Goal: Check status: Check status

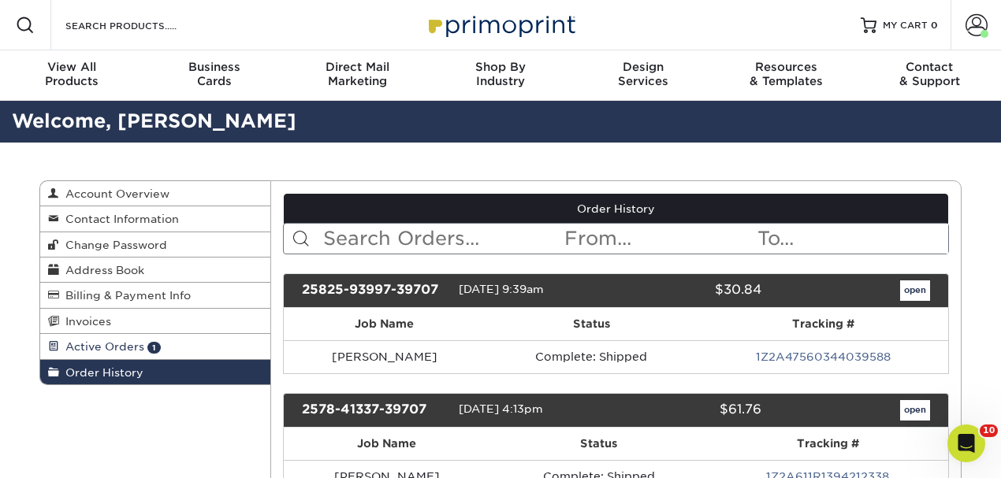
click at [95, 345] on span "Active Orders" at bounding box center [101, 346] width 85 height 13
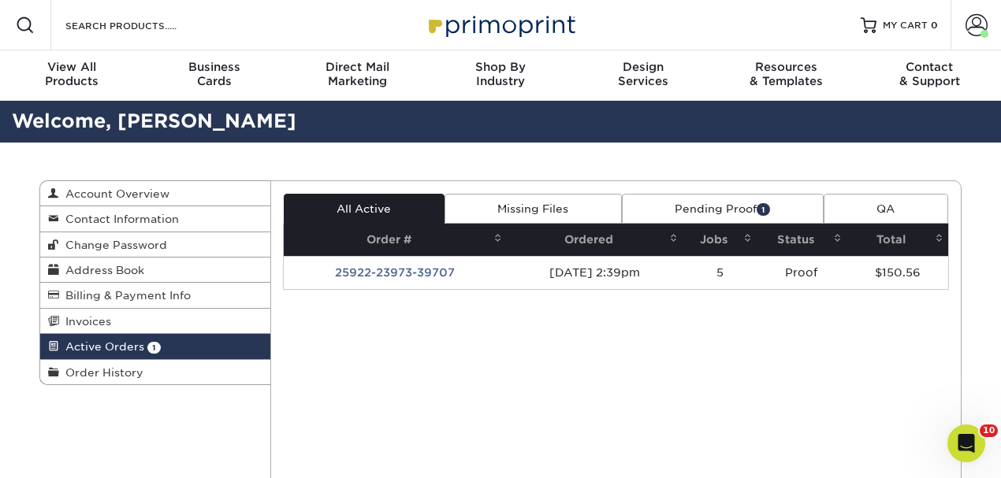
click at [697, 217] on link "Pending Proof 1" at bounding box center [723, 209] width 202 height 30
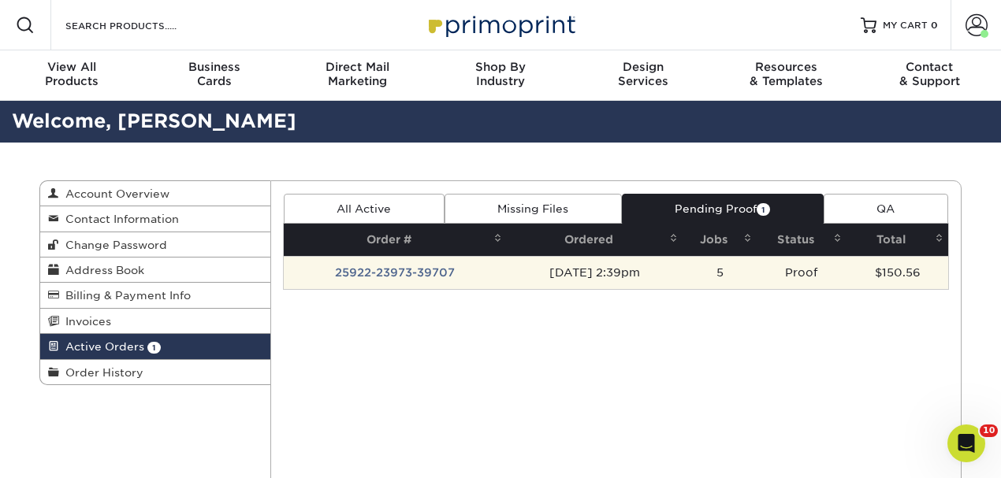
click at [522, 276] on td "[DATE] 2:39pm" at bounding box center [595, 272] width 176 height 33
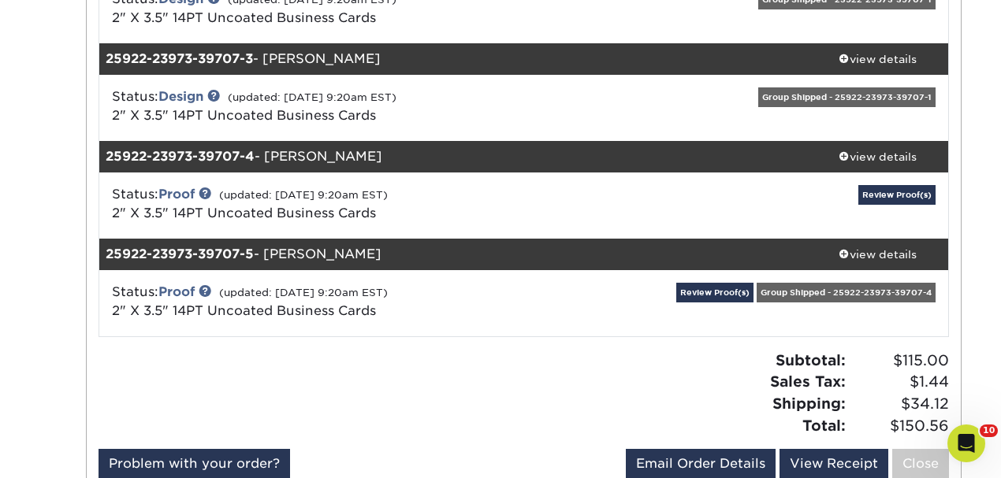
scroll to position [420, 0]
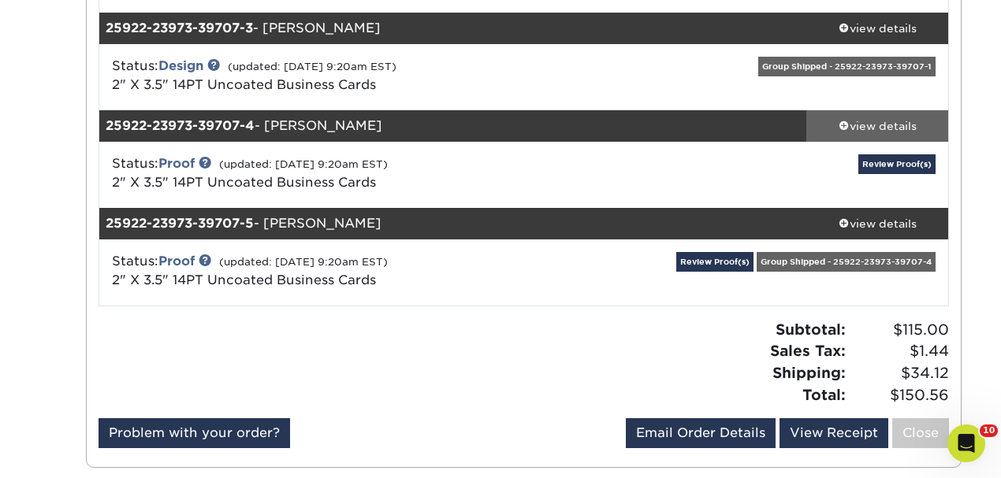
drag, startPoint x: 893, startPoint y: 123, endPoint x: 903, endPoint y: 121, distance: 10.4
click at [893, 123] on div "view details" at bounding box center [877, 126] width 142 height 16
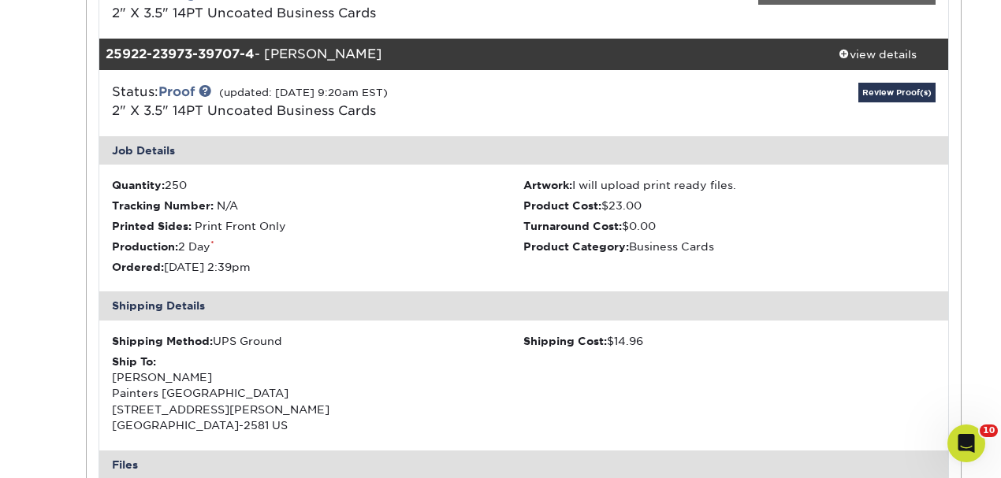
scroll to position [473, 0]
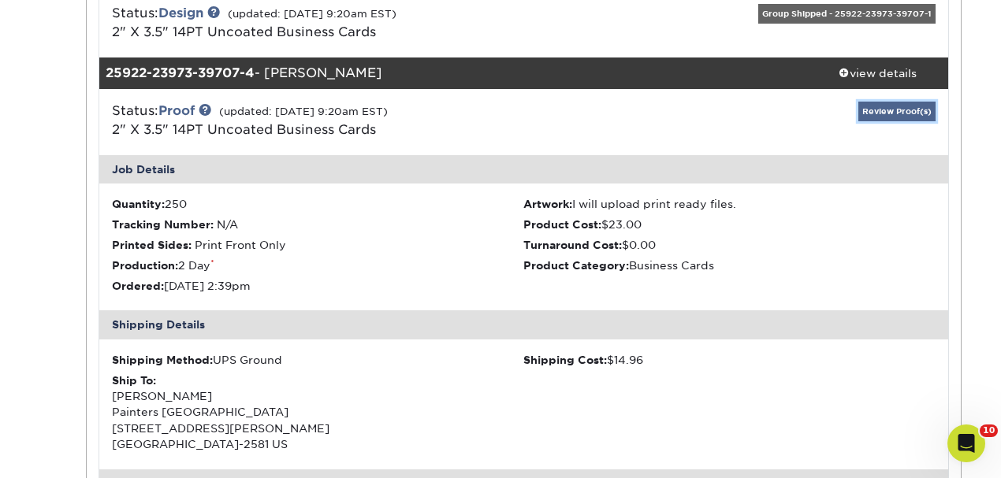
click at [880, 106] on link "Review Proof(s)" at bounding box center [896, 112] width 77 height 20
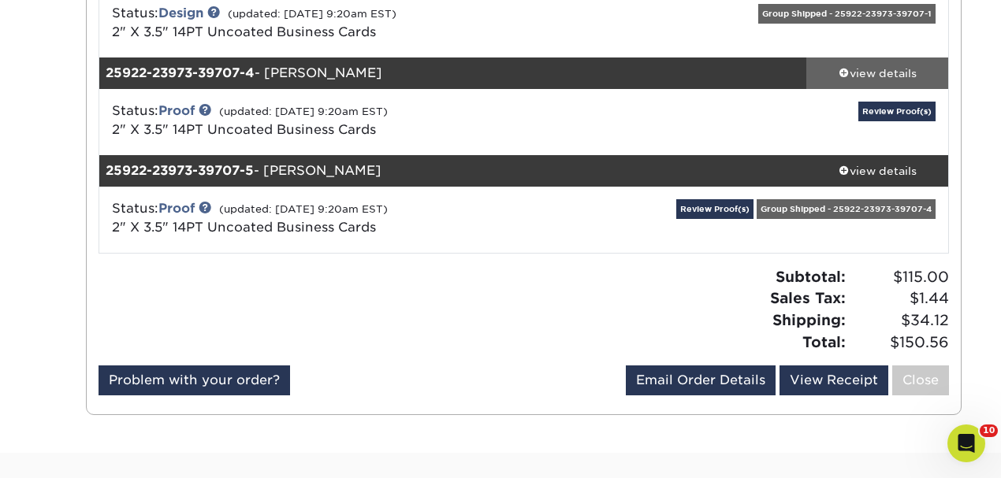
click at [867, 72] on div "view details" at bounding box center [877, 73] width 142 height 16
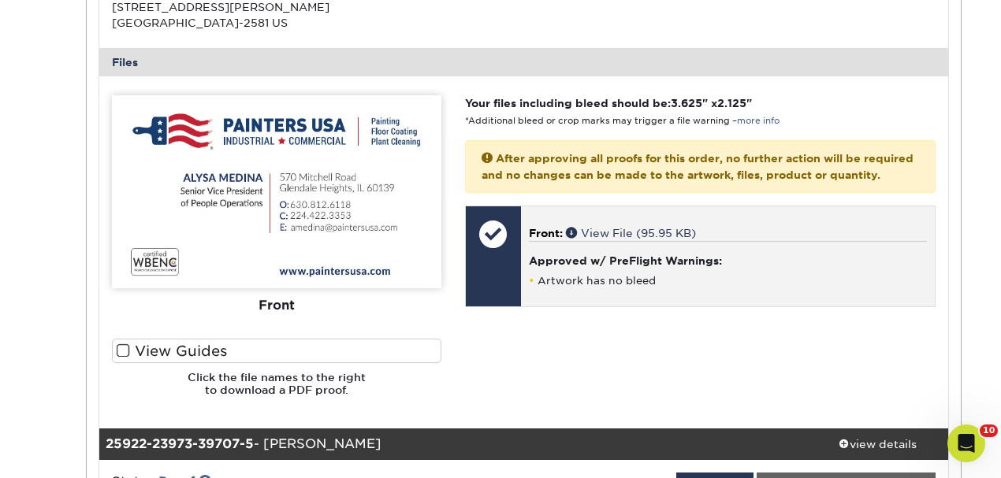
scroll to position [998, 0]
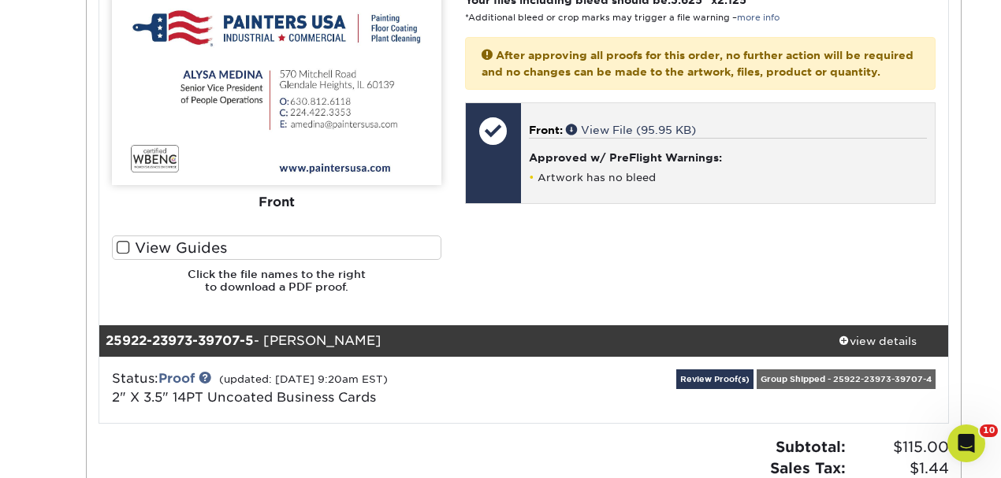
click at [578, 154] on h4 "Approved w/ PreFlight Warnings:" at bounding box center [728, 157] width 398 height 13
click at [491, 166] on div at bounding box center [493, 153] width 55 height 100
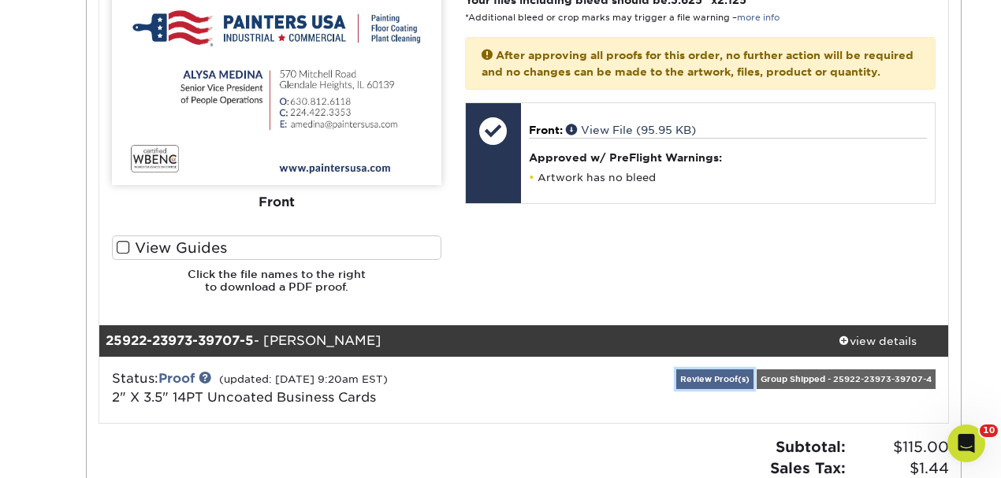
click at [720, 378] on link "Review Proof(s)" at bounding box center [714, 380] width 77 height 20
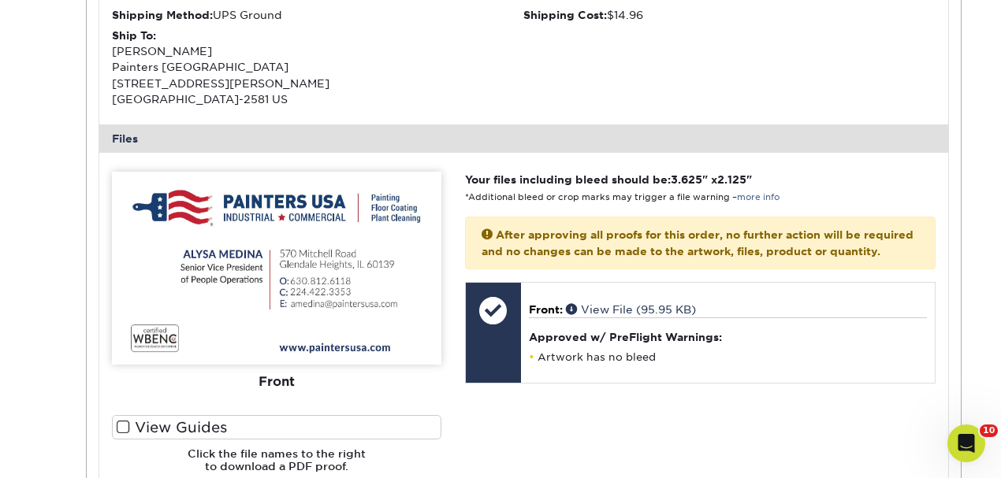
scroll to position [788, 0]
